Goal: Information Seeking & Learning: Find contact information

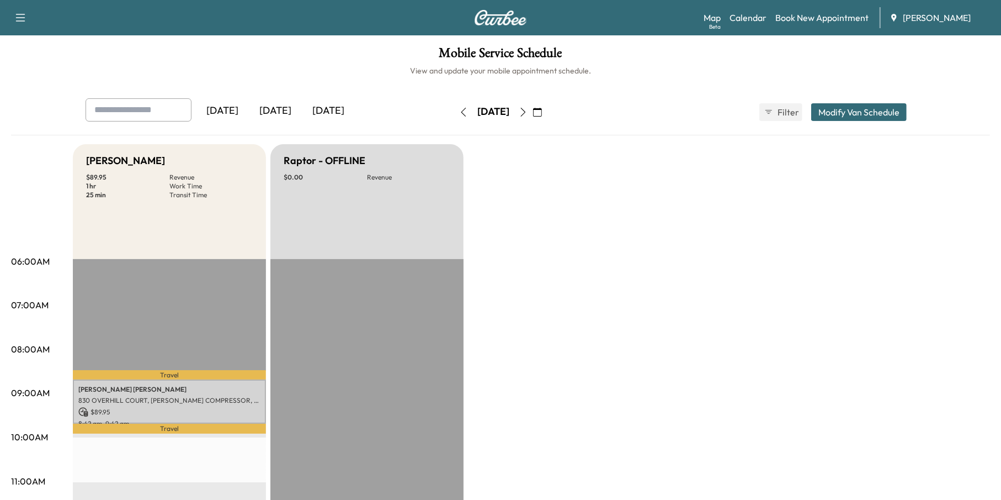
click at [459, 110] on icon "button" at bounding box center [463, 112] width 9 height 9
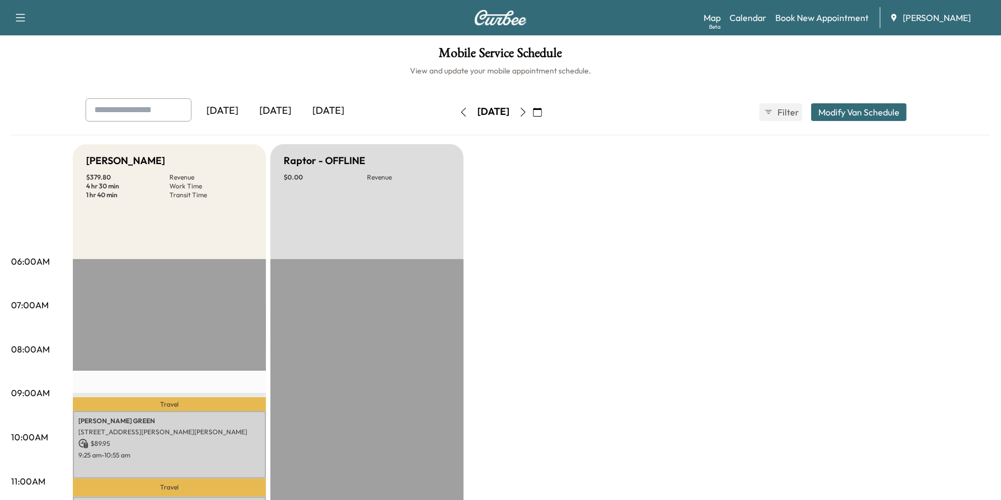
click at [461, 110] on icon "button" at bounding box center [463, 112] width 5 height 9
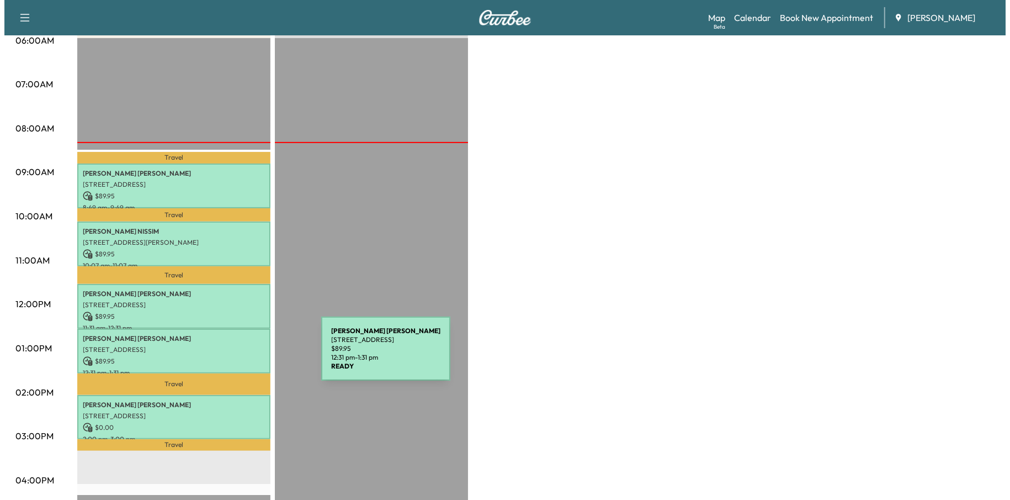
scroll to position [276, 0]
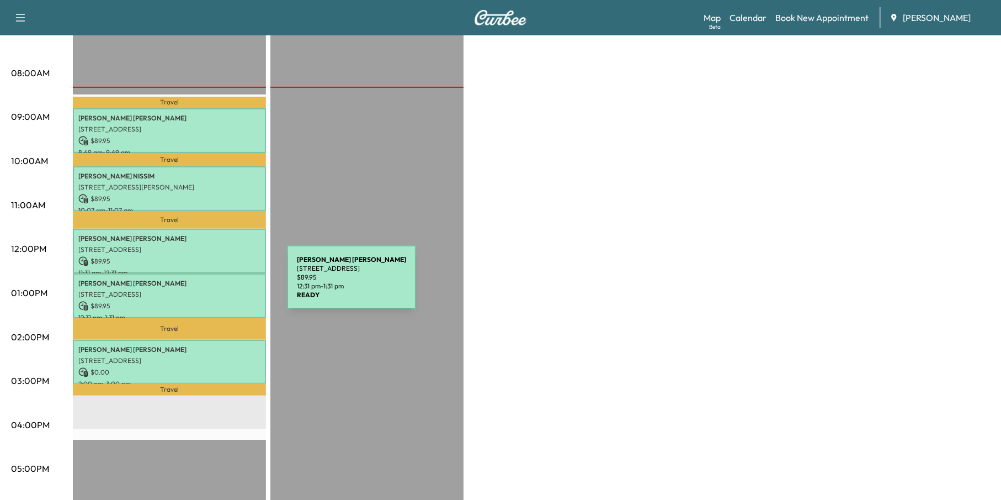
click at [204, 284] on div "[PERSON_NAME] [STREET_ADDRESS][PERSON_NAME] $ 89.95 12:31 pm - 1:31 pm" at bounding box center [169, 295] width 193 height 45
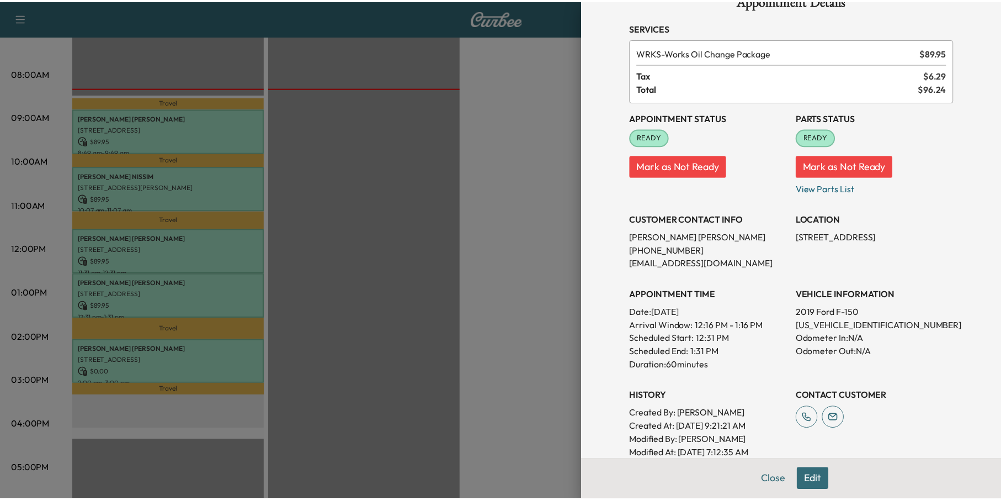
scroll to position [0, 0]
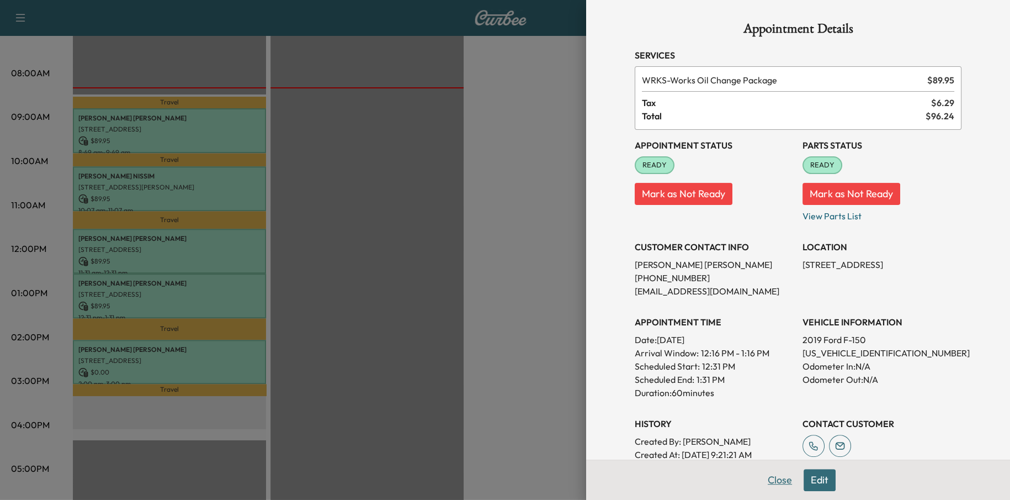
click at [772, 483] on button "Close" at bounding box center [780, 480] width 39 height 22
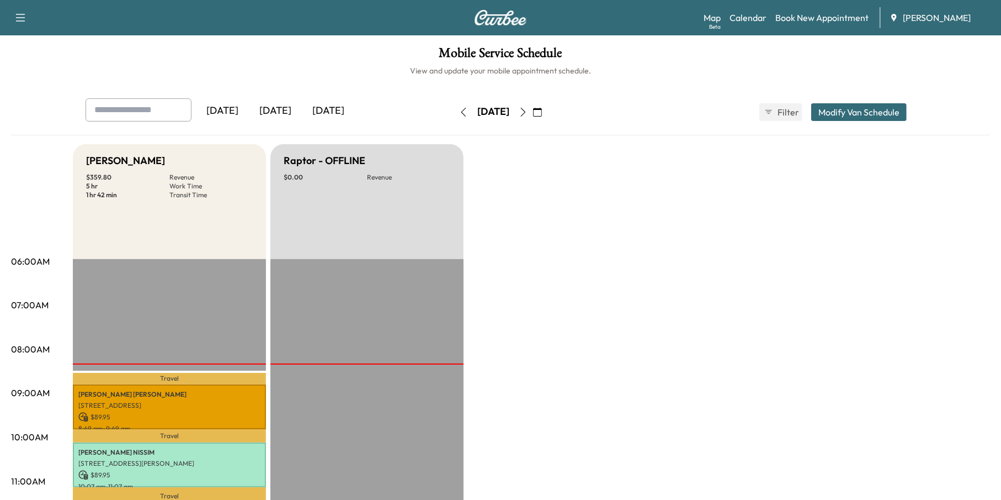
click at [528, 113] on icon "button" at bounding box center [523, 112] width 9 height 9
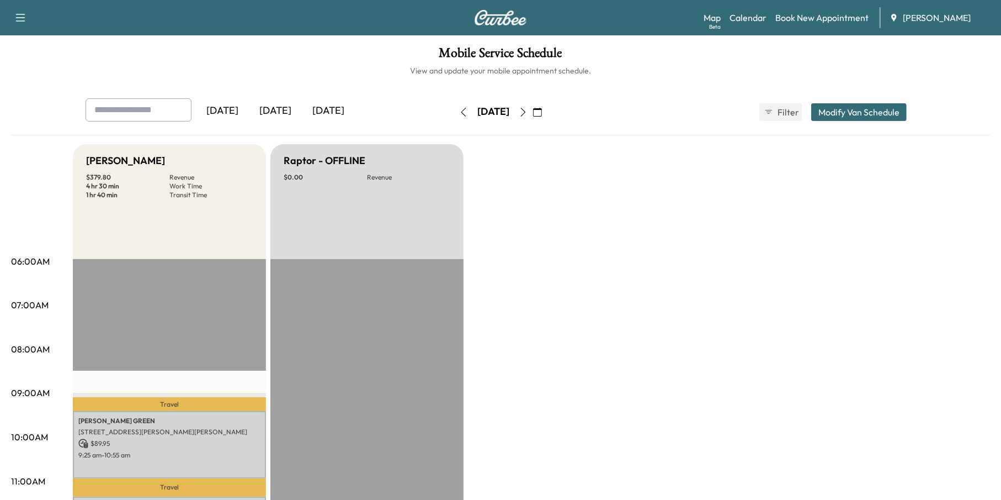
click at [533, 111] on button "button" at bounding box center [523, 112] width 19 height 18
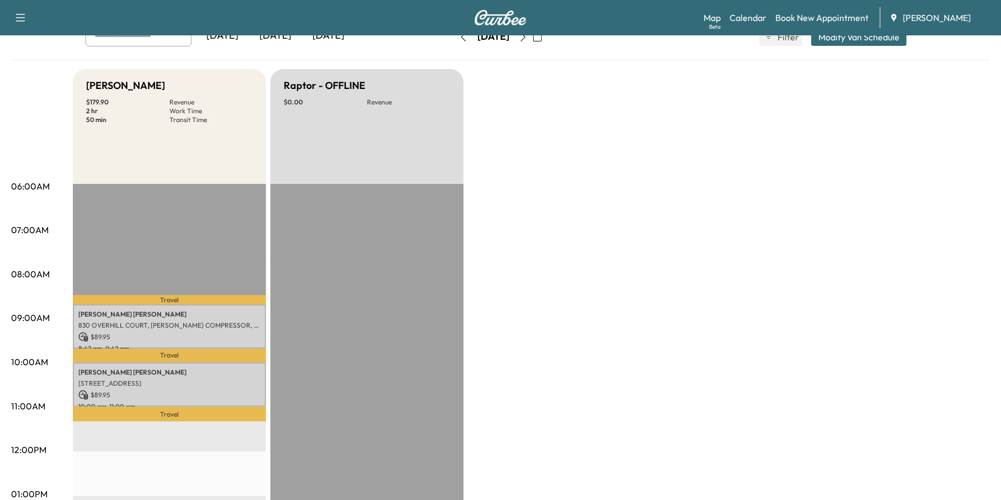
scroll to position [166, 0]
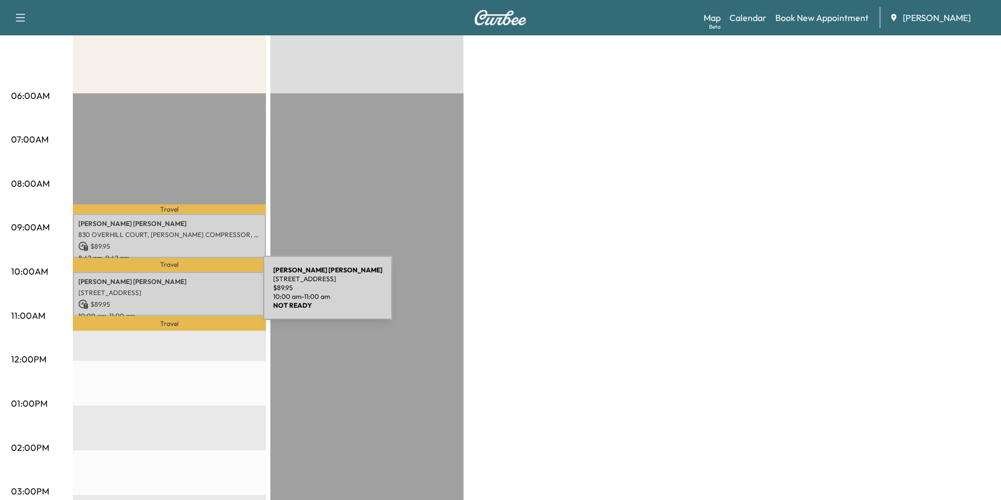
click at [181, 294] on p "[STREET_ADDRESS]" at bounding box center [169, 292] width 182 height 9
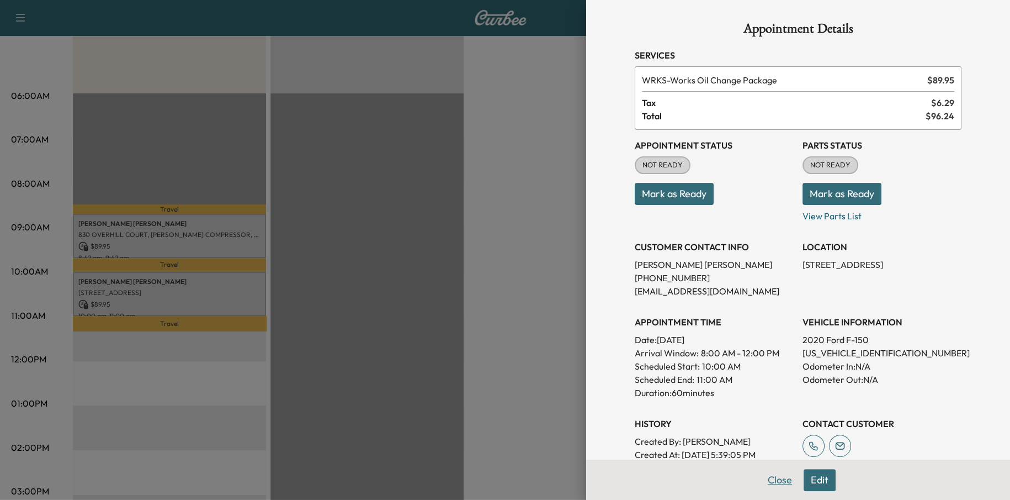
click at [771, 482] on button "Close" at bounding box center [780, 480] width 39 height 22
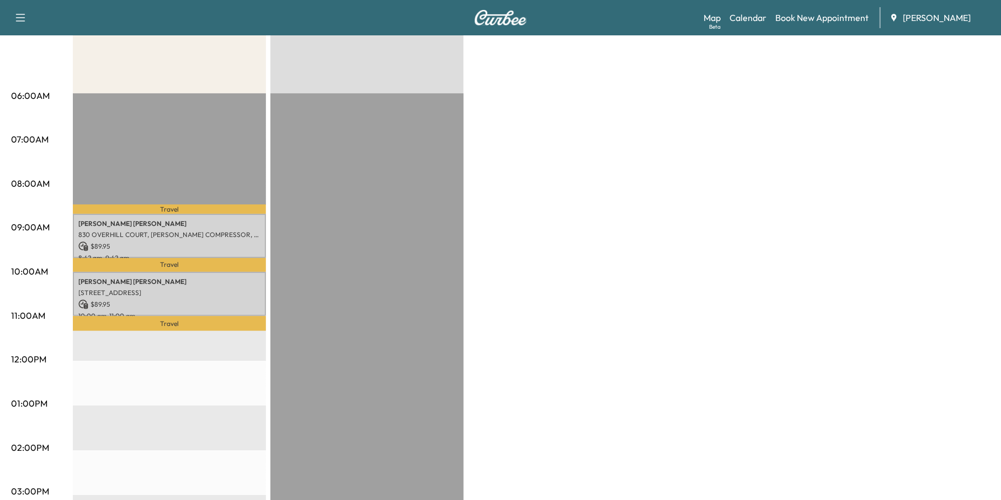
click at [170, 234] on p "830 OVERHILL COURT, [PERSON_NAME] COMPRESSOR, [GEOGRAPHIC_DATA], [GEOGRAPHIC_DA…" at bounding box center [169, 234] width 182 height 9
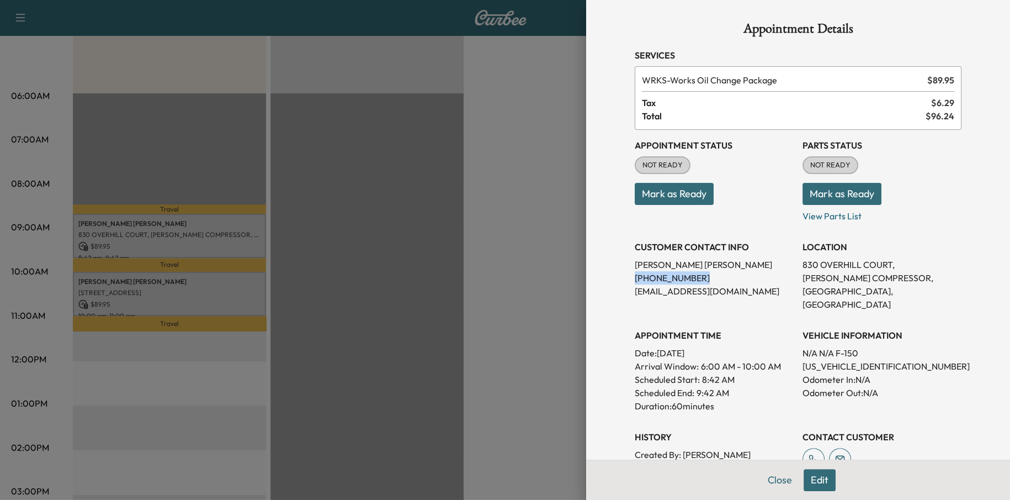
drag, startPoint x: 697, startPoint y: 283, endPoint x: 627, endPoint y: 278, distance: 70.3
click at [635, 278] on p "[PHONE_NUMBER]" at bounding box center [714, 277] width 159 height 13
copy p "[PHONE_NUMBER]"
click at [780, 483] on button "Close" at bounding box center [780, 480] width 39 height 22
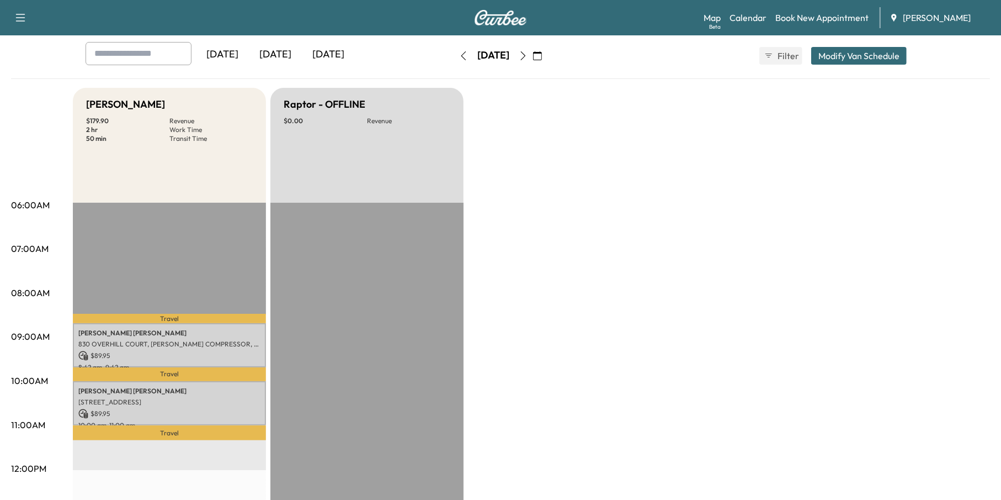
scroll to position [55, 0]
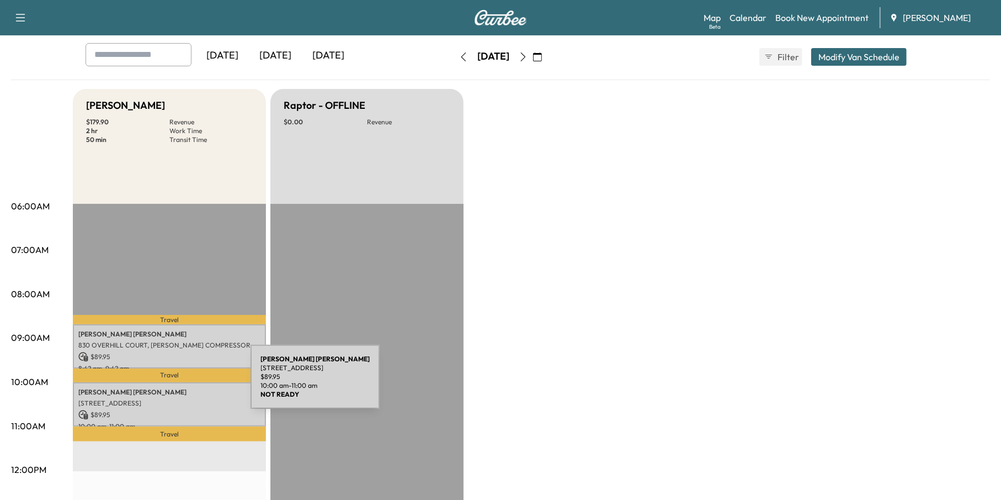
click at [167, 357] on p "$ 89.95" at bounding box center [169, 357] width 182 height 10
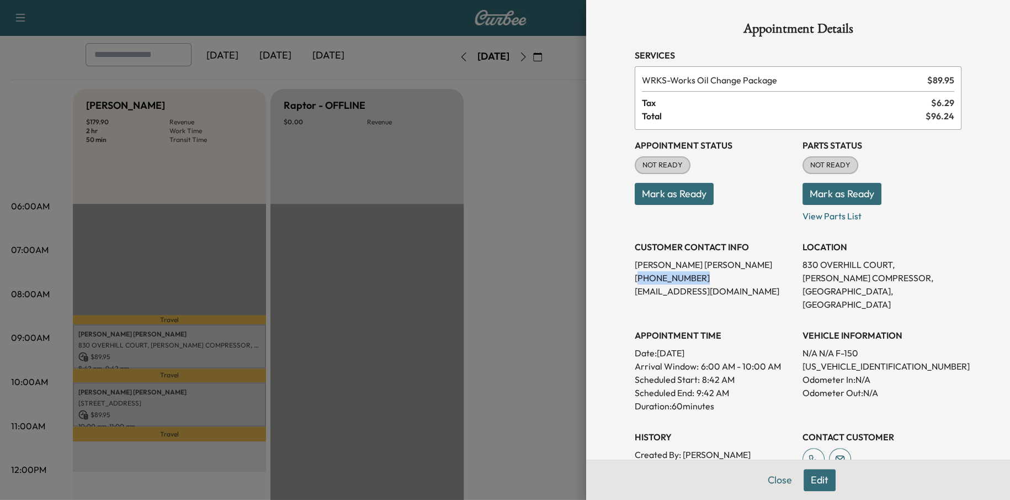
drag, startPoint x: 690, startPoint y: 279, endPoint x: 630, endPoint y: 273, distance: 60.5
click at [635, 273] on p "[PHONE_NUMBER]" at bounding box center [714, 277] width 159 height 13
copy p "404) 229-7343"
click at [591, 432] on div "Appointment Details Services WRKS - Works Oil Change Package $ 89.95 Tax $ 6.29…" at bounding box center [798, 250] width 424 height 500
click at [776, 478] on button "Close" at bounding box center [780, 480] width 39 height 22
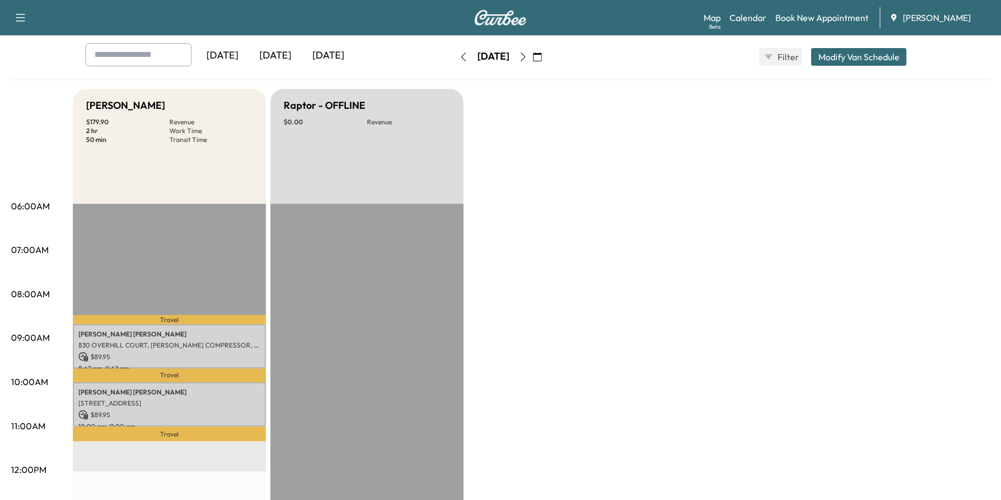
click at [534, 322] on div "Bronco - [PERSON_NAME] $ 179.90 Revenue 2 hr Work Time 50 min Transit Time Trav…" at bounding box center [531, 503] width 917 height 828
